Goal: Information Seeking & Learning: Learn about a topic

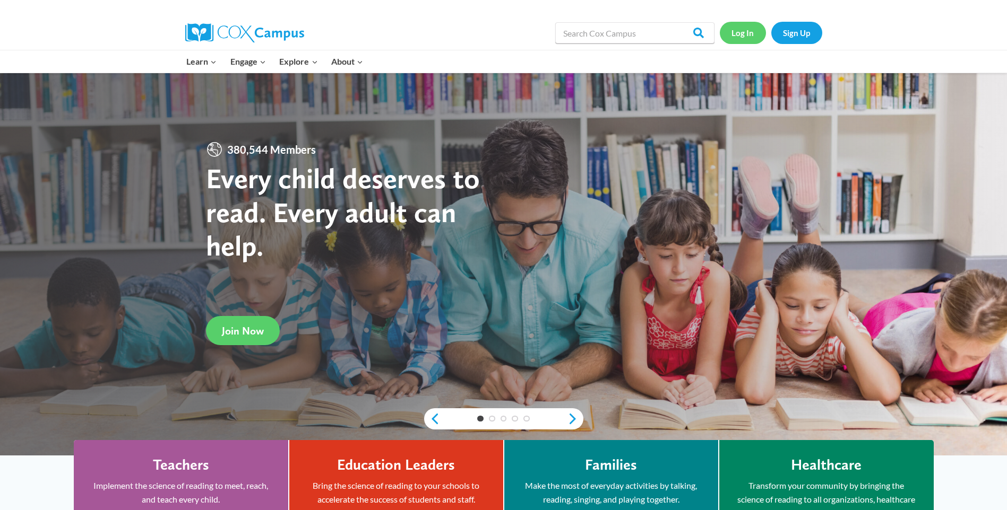
click at [742, 38] on link "Log In" at bounding box center [743, 33] width 46 height 22
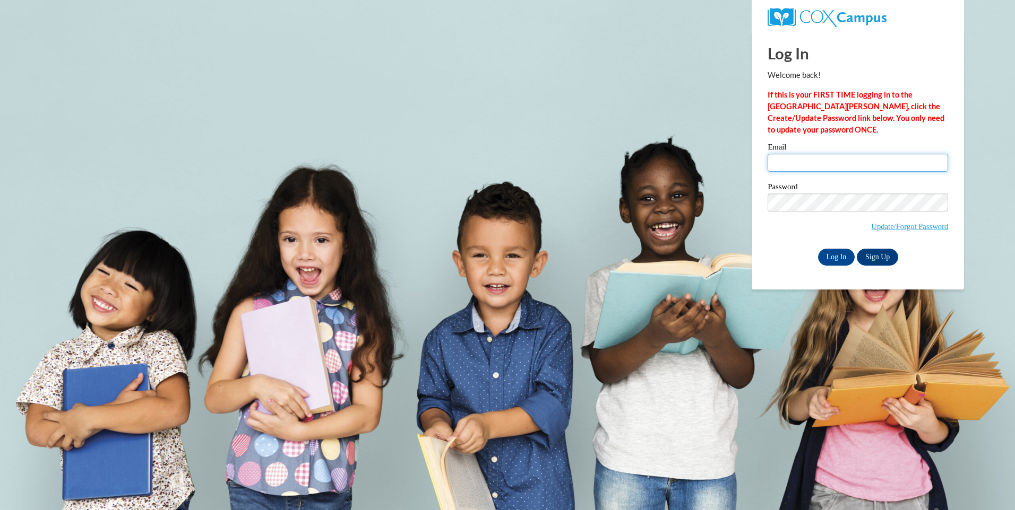
click at [817, 164] on input "Email" at bounding box center [857, 163] width 180 height 18
click at [799, 162] on input "Email" at bounding box center [857, 163] width 180 height 18
type input "[EMAIL_ADDRESS][DOMAIN_NAME]"
click at [818, 249] on input "Log In" at bounding box center [836, 257] width 37 height 17
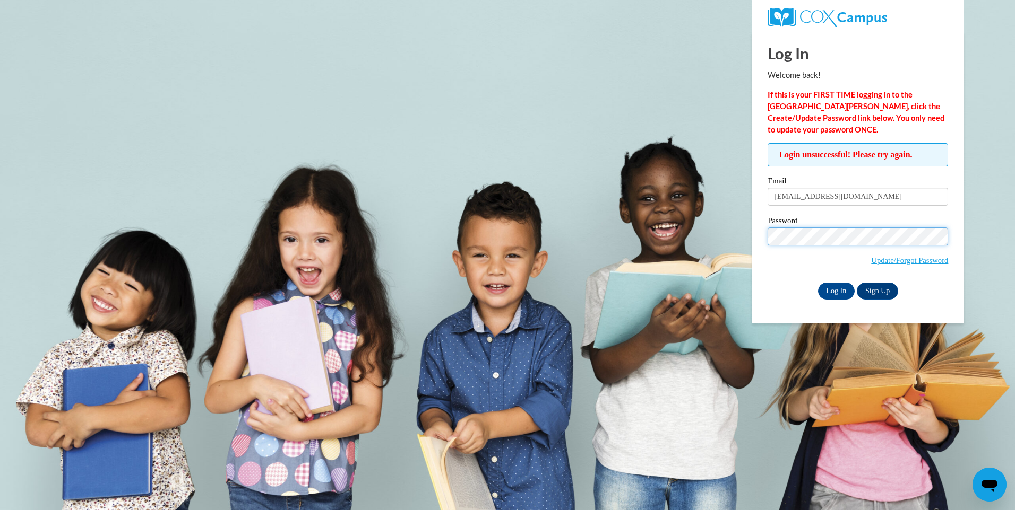
click at [822, 248] on span "Update/Forgot Password" at bounding box center [857, 250] width 180 height 44
click at [818, 283] on input "Log In" at bounding box center [836, 291] width 37 height 17
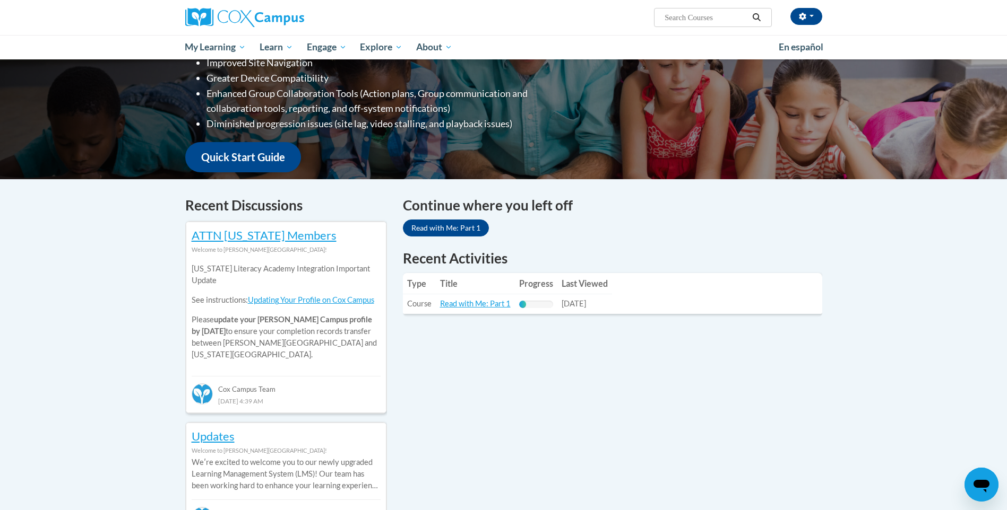
scroll to position [212, 0]
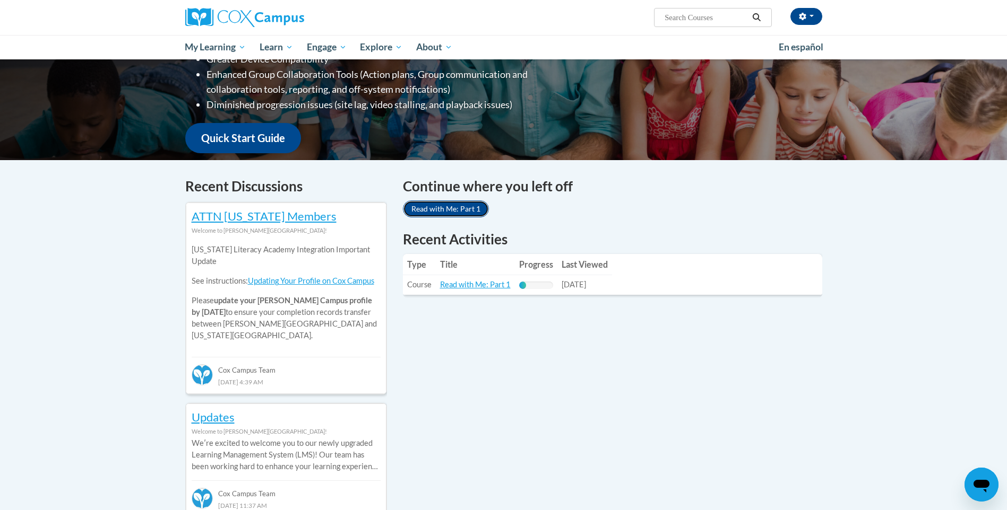
click at [459, 214] on link "Read with Me: Part 1" at bounding box center [446, 209] width 86 height 17
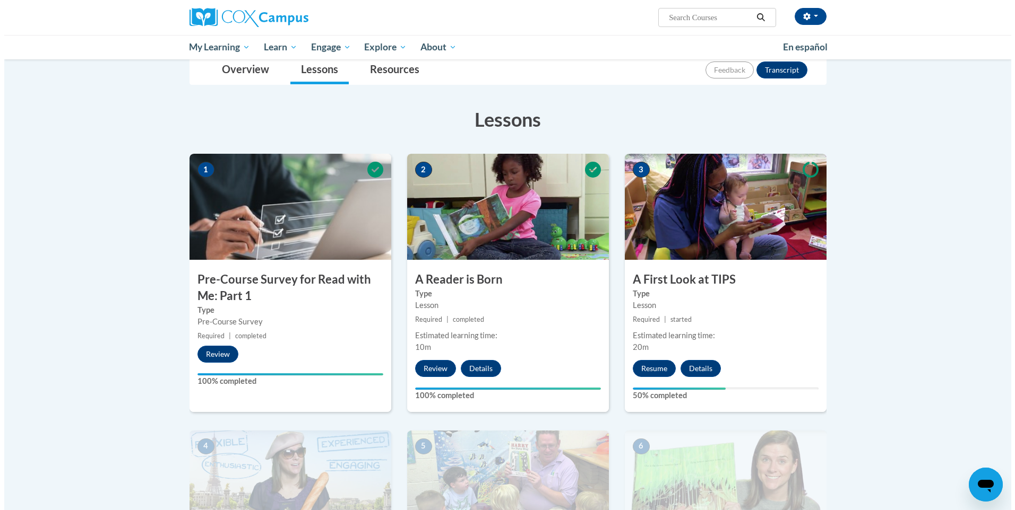
scroll to position [159, 0]
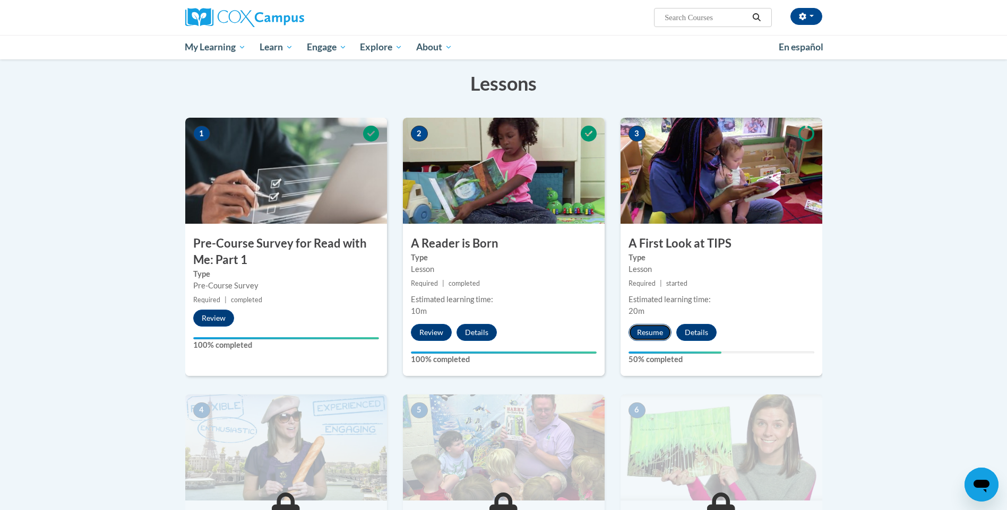
click at [651, 332] on button "Resume" at bounding box center [649, 332] width 43 height 17
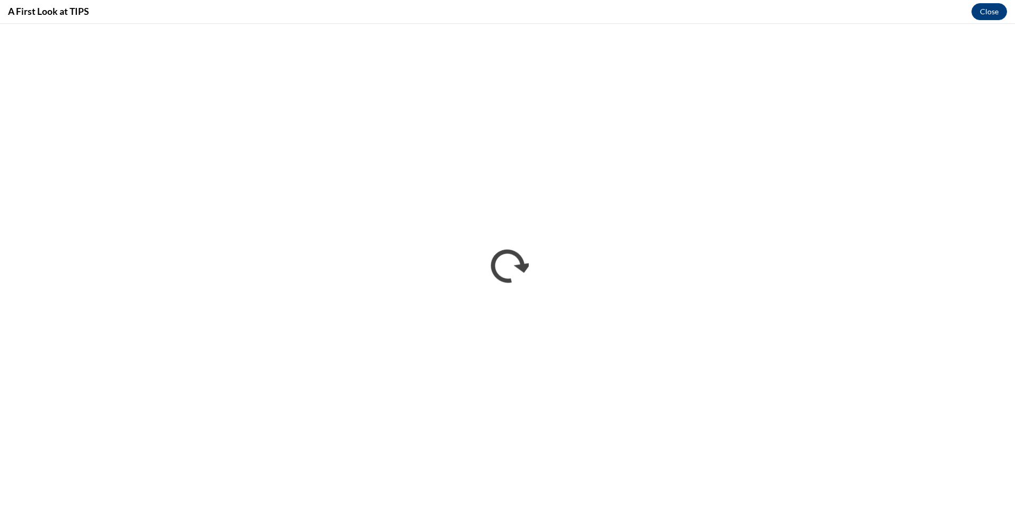
scroll to position [0, 0]
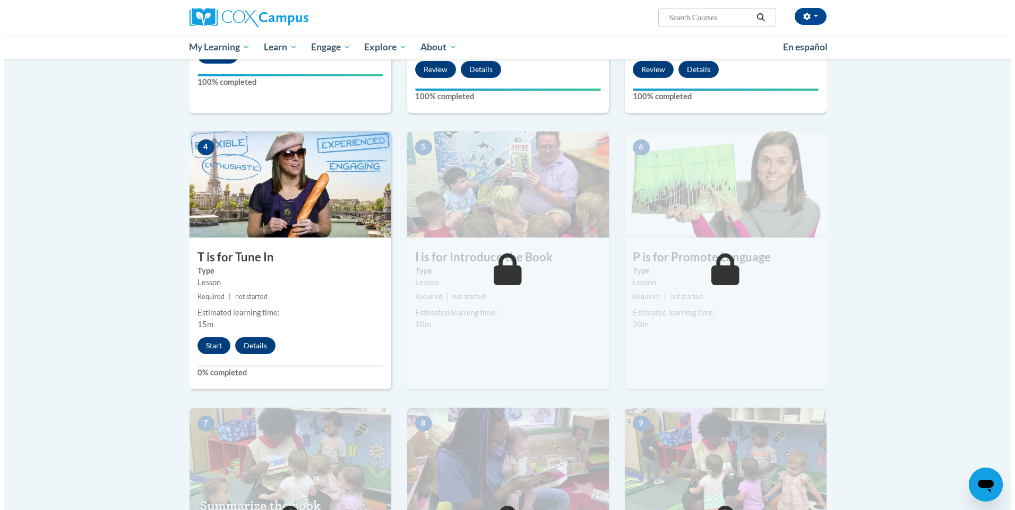
scroll to position [478, 0]
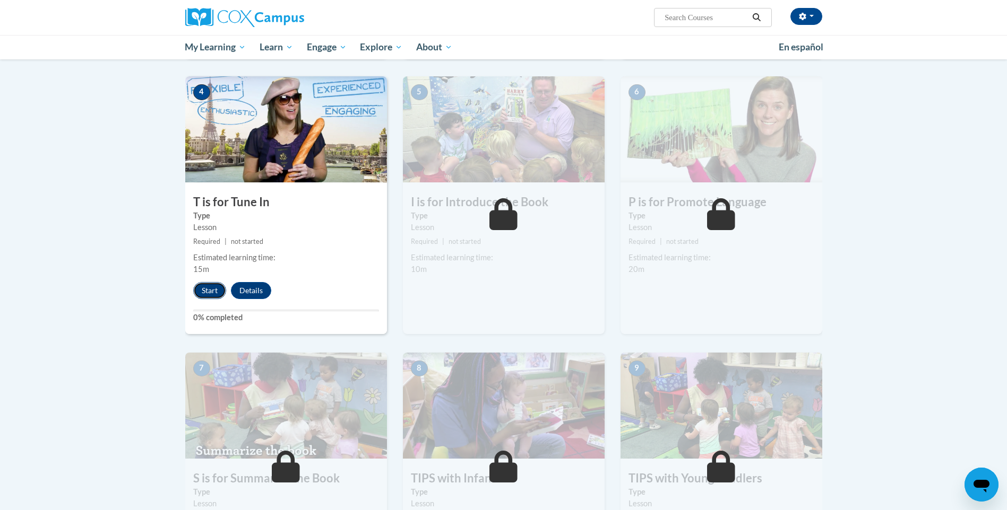
click at [210, 285] on button "Start" at bounding box center [209, 290] width 33 height 17
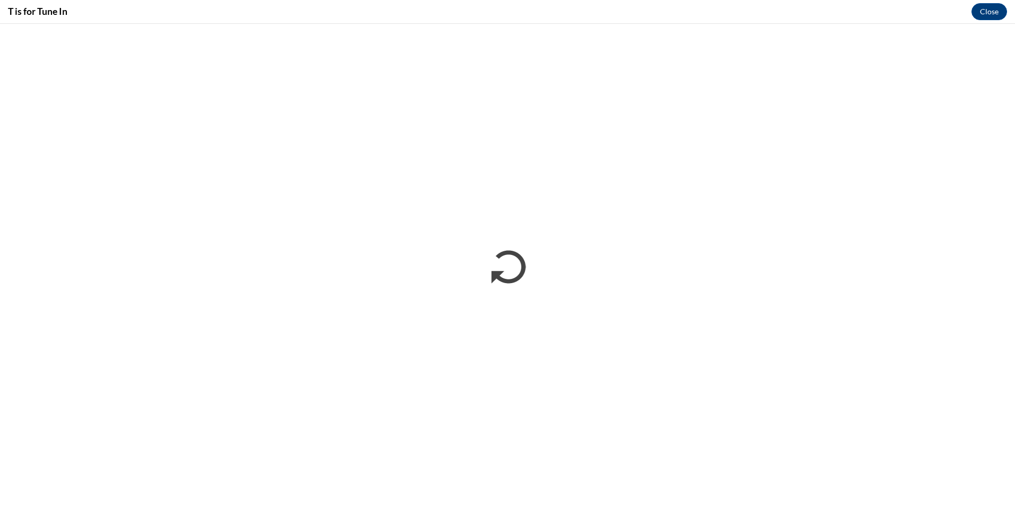
scroll to position [0, 0]
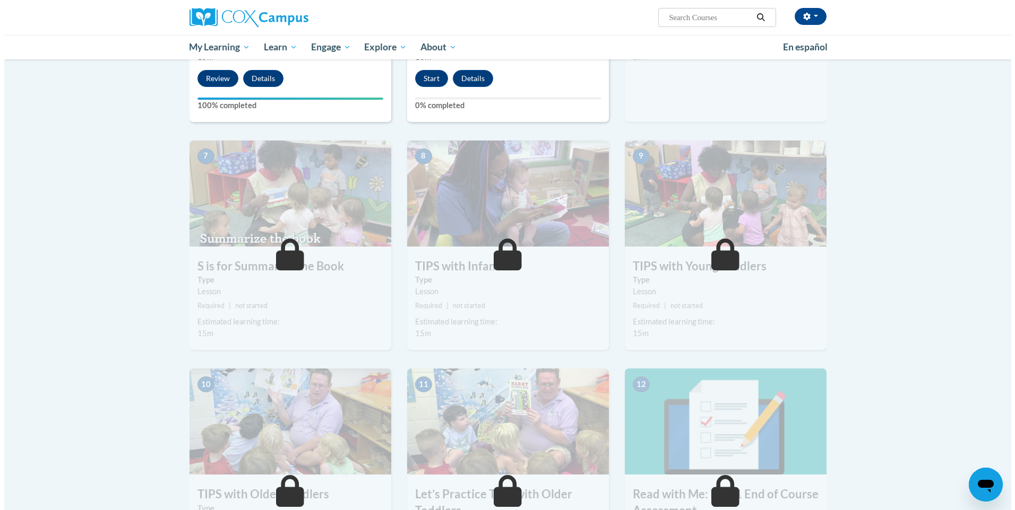
scroll to position [425, 0]
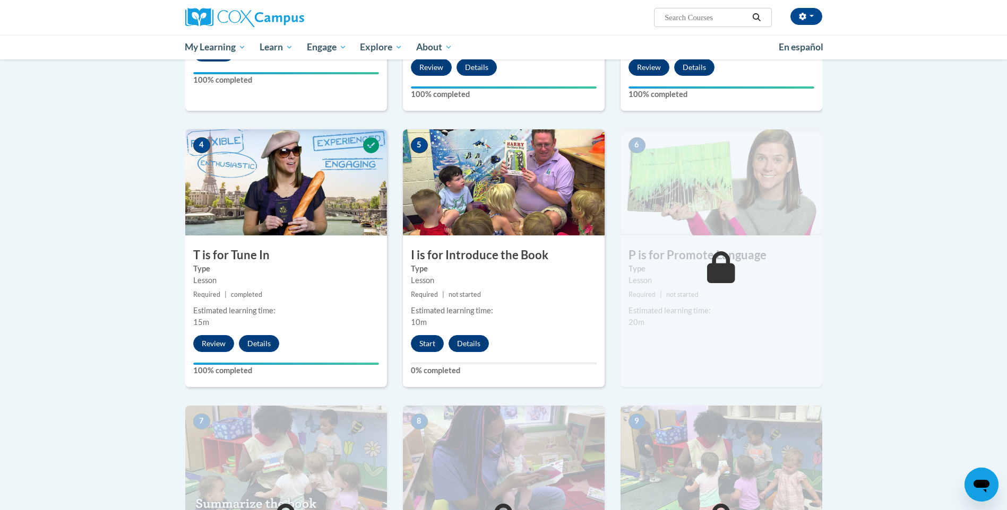
click at [457, 205] on img at bounding box center [504, 182] width 202 height 106
click at [425, 345] on button "Start" at bounding box center [427, 343] width 33 height 17
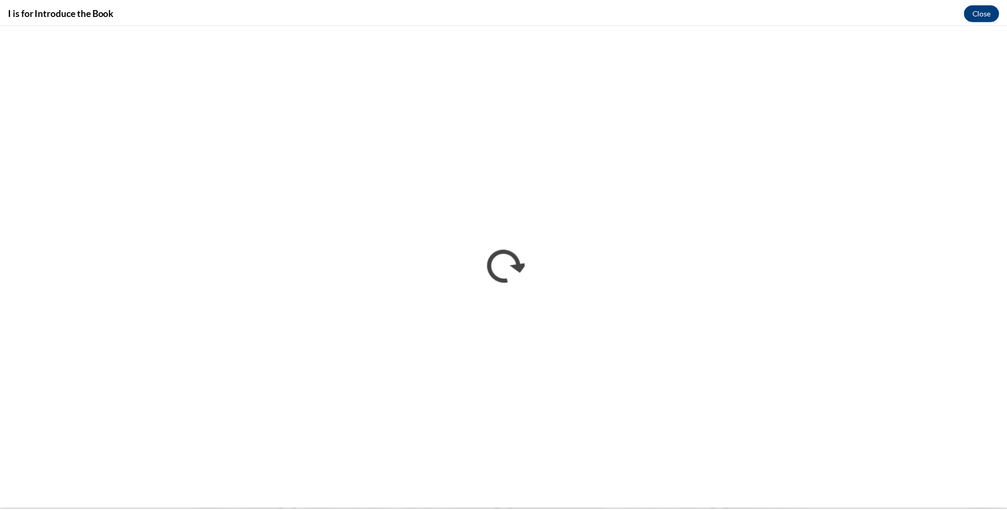
scroll to position [0, 0]
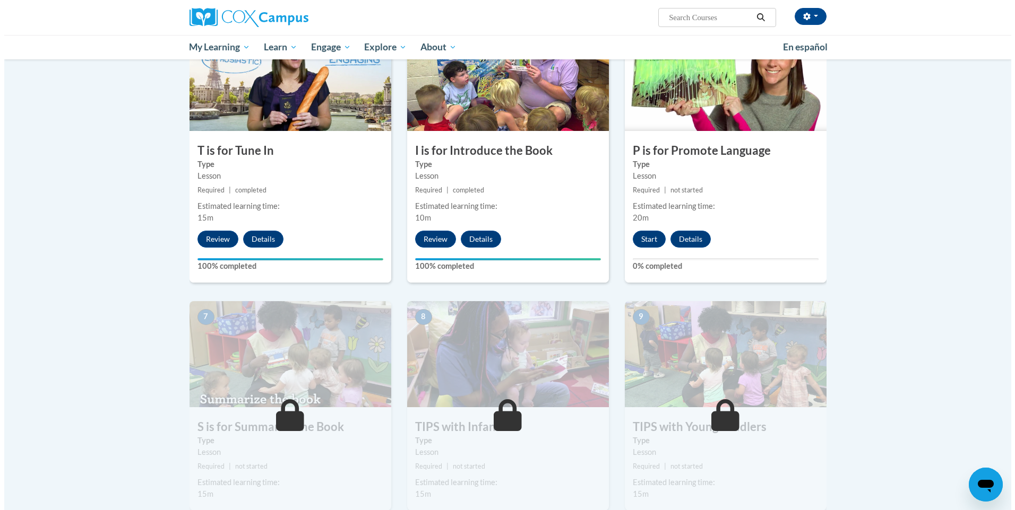
scroll to position [531, 0]
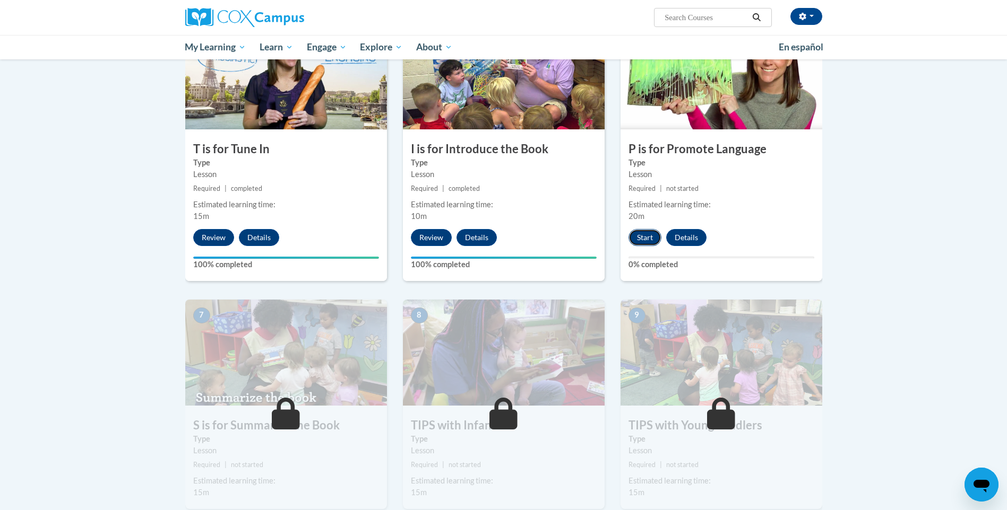
click at [640, 239] on button "Start" at bounding box center [644, 237] width 33 height 17
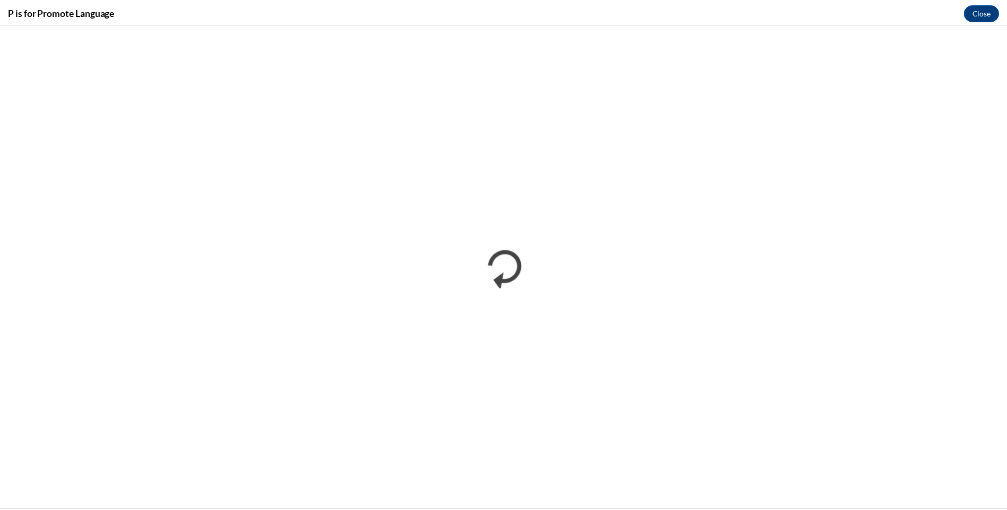
scroll to position [0, 0]
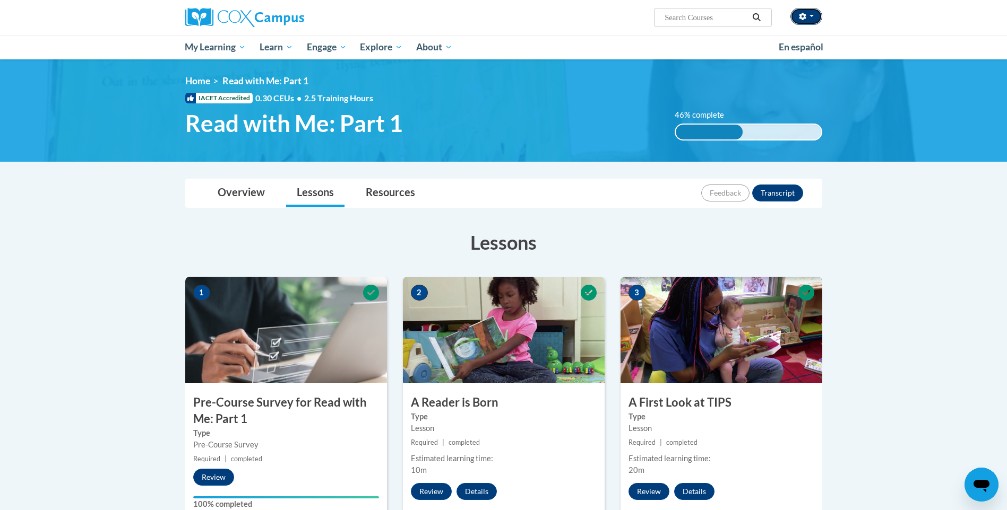
click at [811, 12] on button "button" at bounding box center [806, 16] width 32 height 17
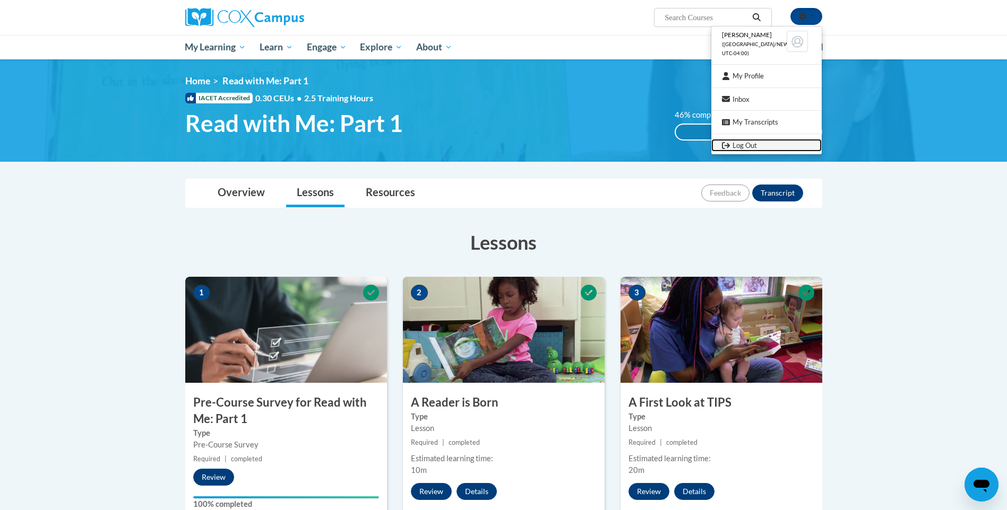
click at [760, 143] on link "Log Out" at bounding box center [766, 145] width 110 height 13
